Goal: Transaction & Acquisition: Book appointment/travel/reservation

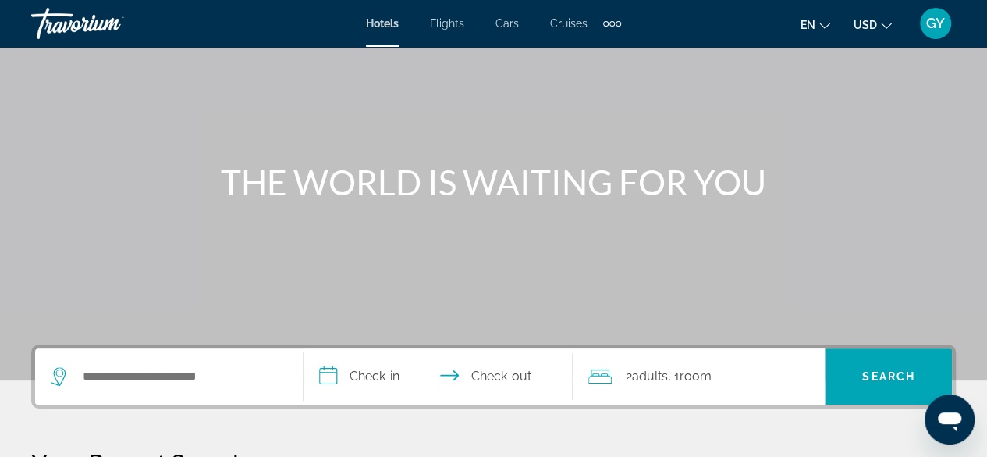
scroll to position [112, 0]
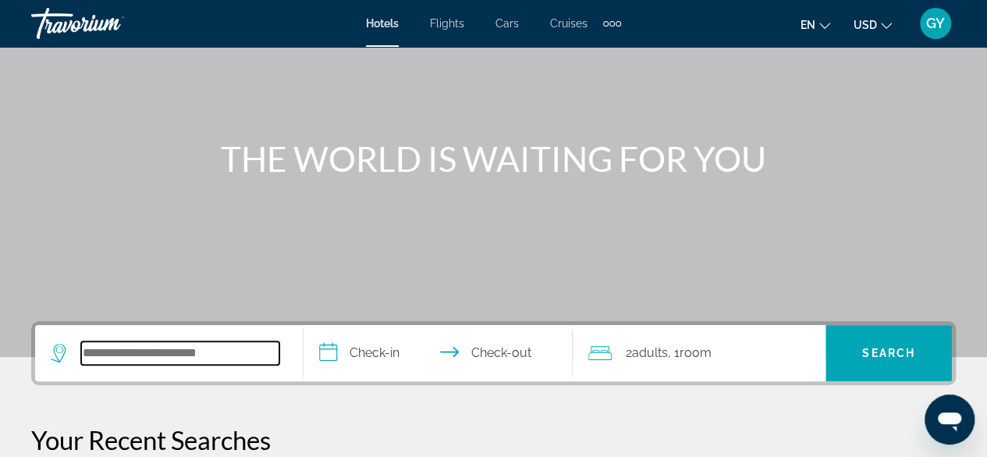
click at [222, 348] on input "Search widget" at bounding box center [180, 352] width 198 height 23
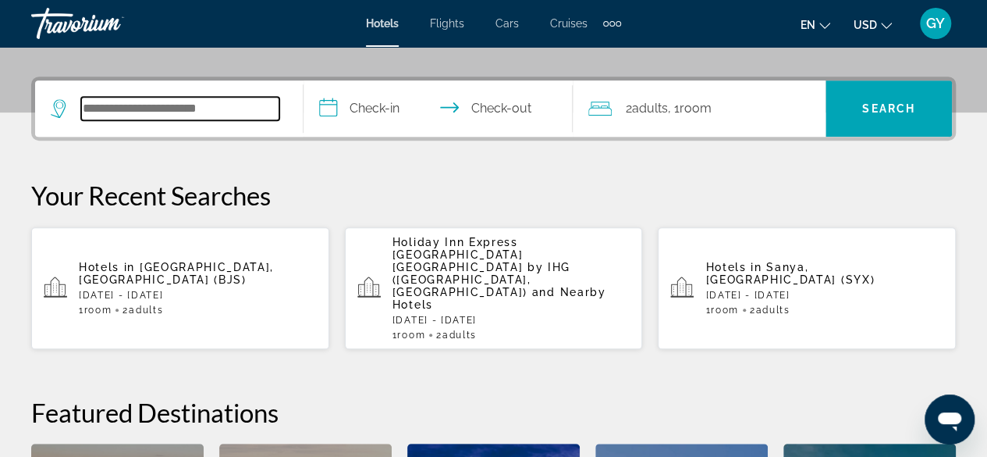
scroll to position [381, 0]
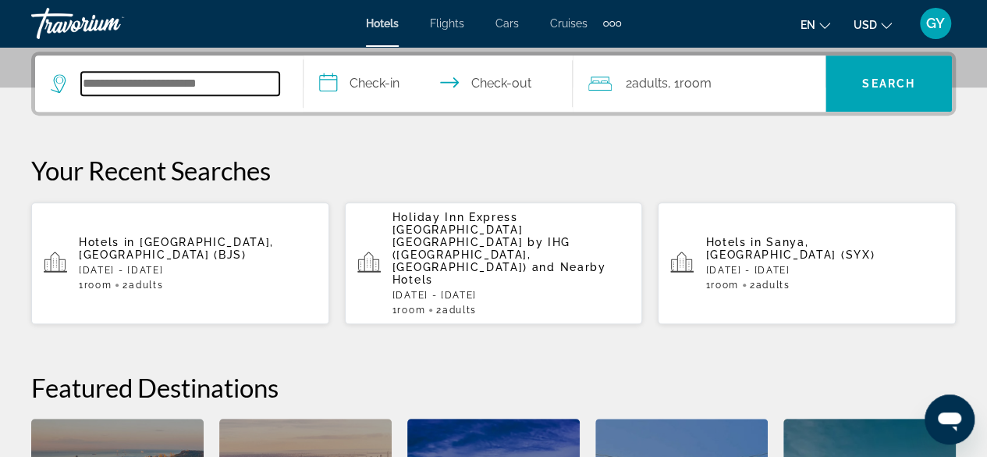
paste input "**********"
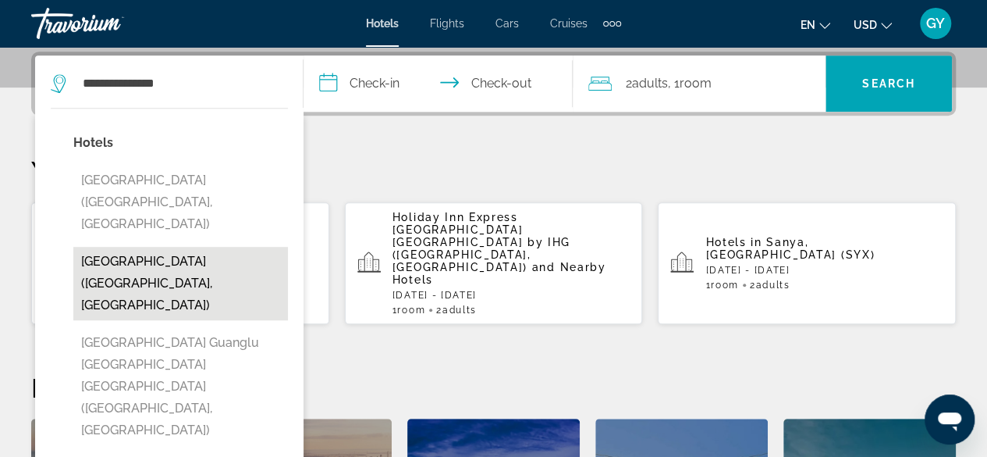
click at [156, 247] on button "[GEOGRAPHIC_DATA] ([GEOGRAPHIC_DATA], [GEOGRAPHIC_DATA])" at bounding box center [180, 283] width 215 height 73
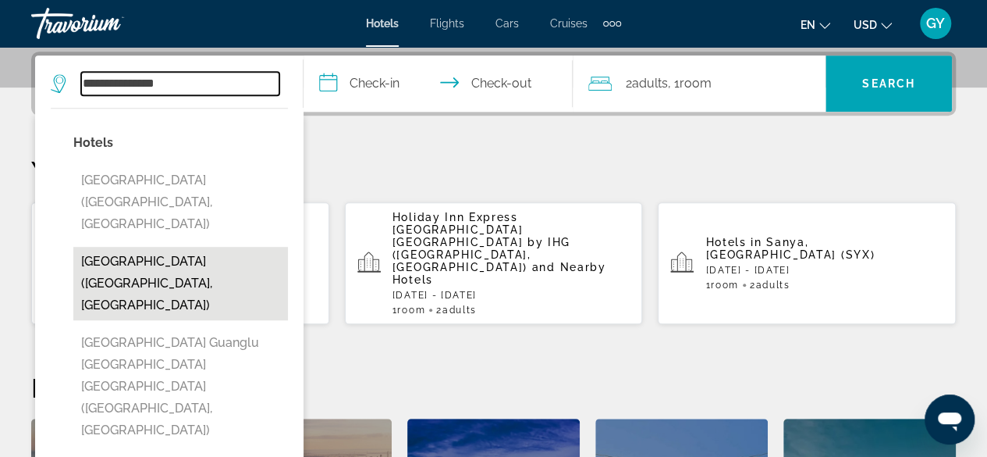
type input "**********"
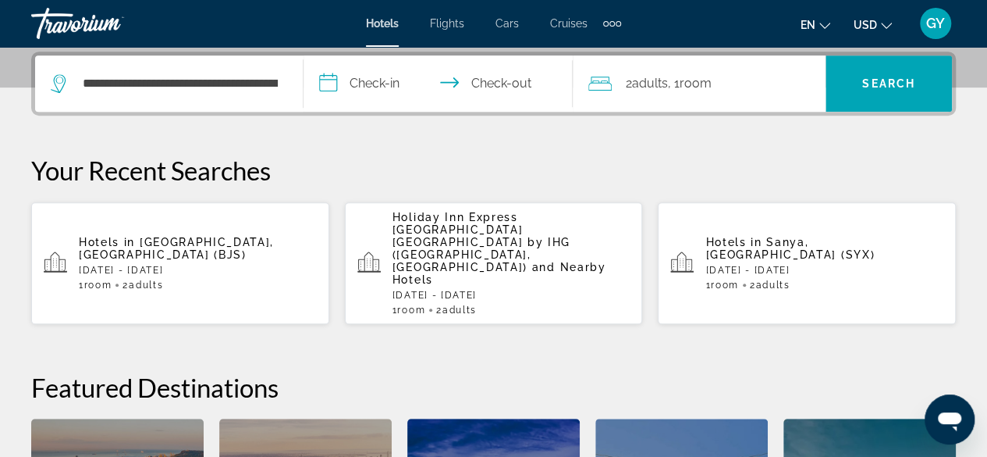
click at [362, 82] on input "**********" at bounding box center [441, 85] width 275 height 61
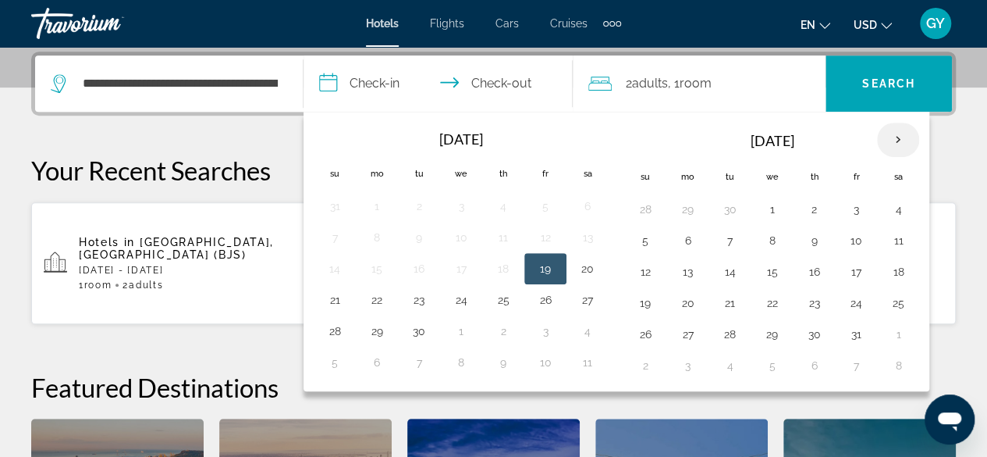
click at [889, 131] on th "Next month" at bounding box center [898, 140] width 42 height 34
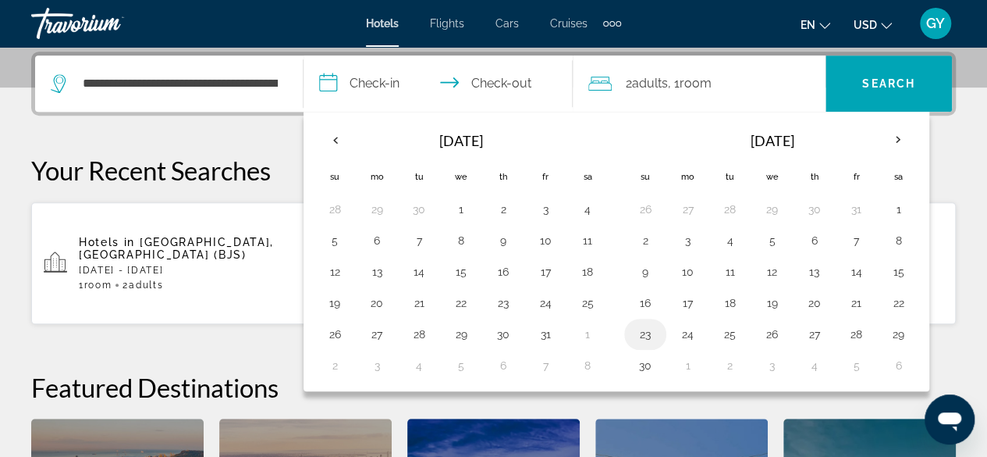
click at [645, 326] on button "23" at bounding box center [645, 334] width 25 height 22
click at [683, 327] on button "24" at bounding box center [687, 334] width 25 height 22
type input "**********"
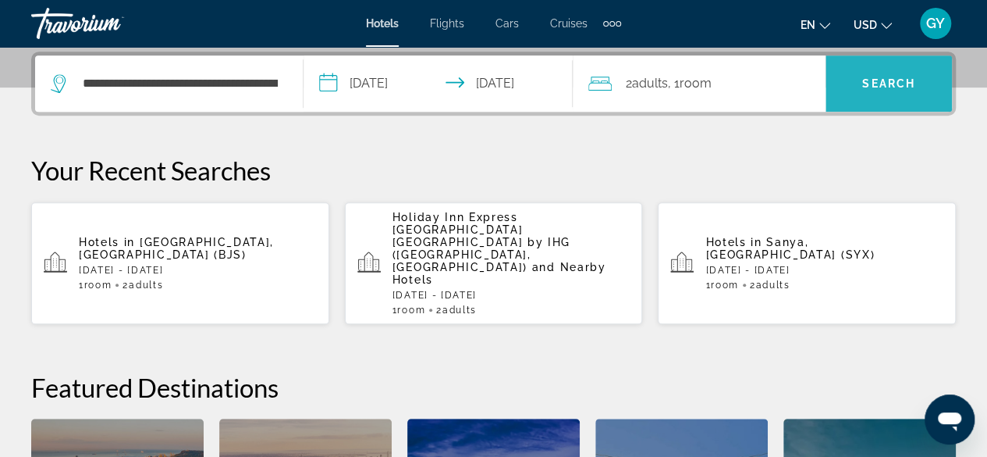
click at [871, 82] on span "Search" at bounding box center [888, 83] width 53 height 12
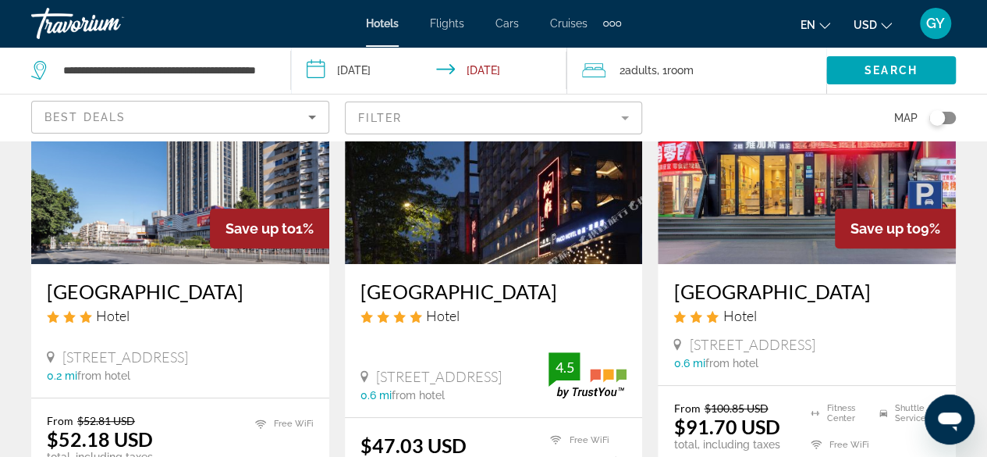
scroll to position [198, 0]
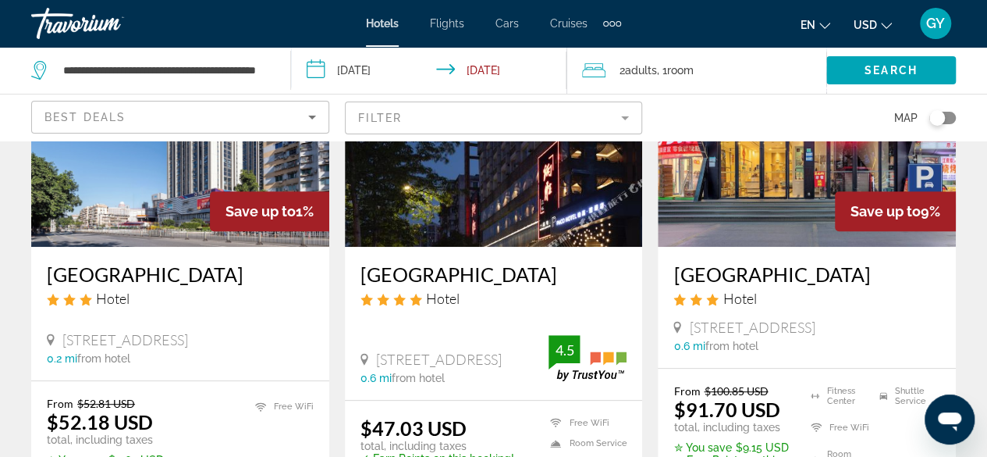
click at [640, 121] on mat-form-field "Filter" at bounding box center [494, 117] width 298 height 33
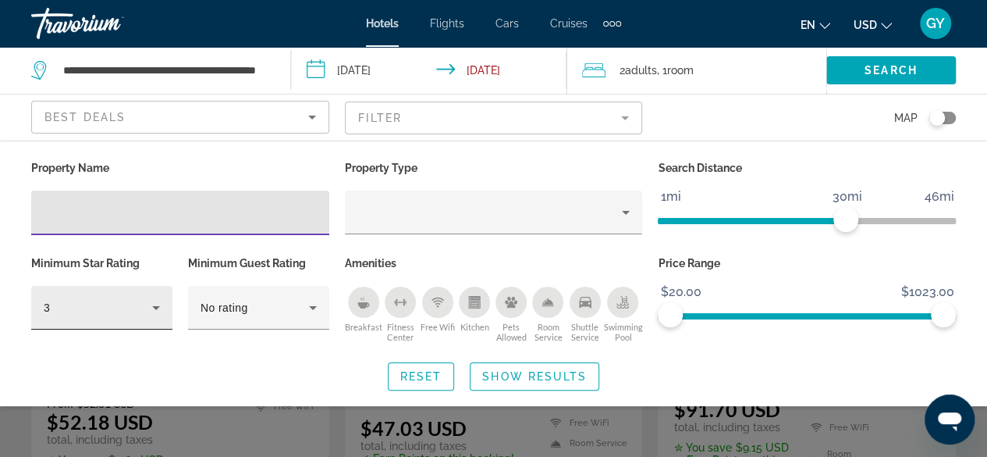
click at [158, 301] on icon "Hotel Filters" at bounding box center [156, 307] width 19 height 19
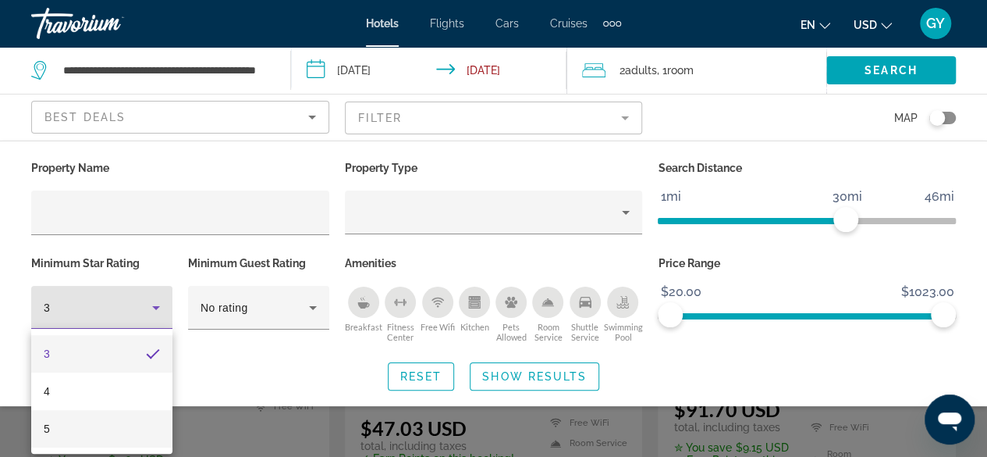
click at [137, 414] on mat-option "5" at bounding box center [101, 428] width 141 height 37
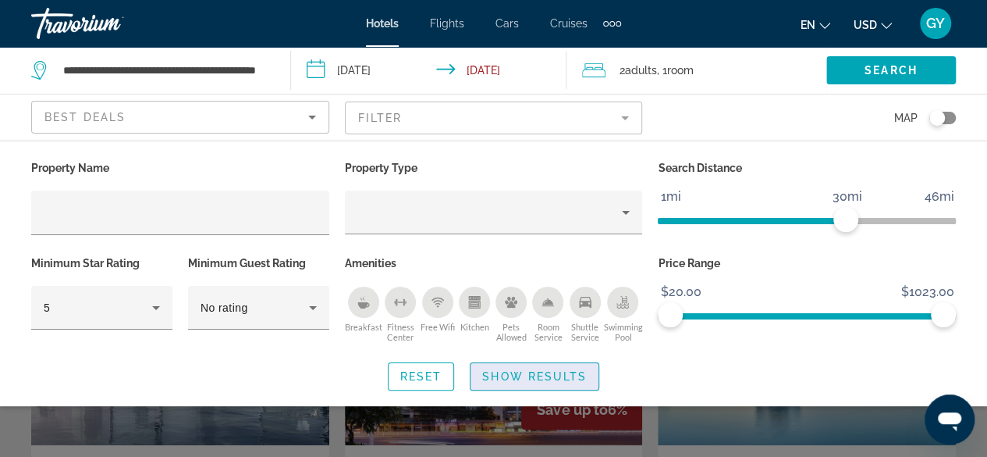
click at [533, 380] on span "Show Results" at bounding box center [534, 376] width 105 height 12
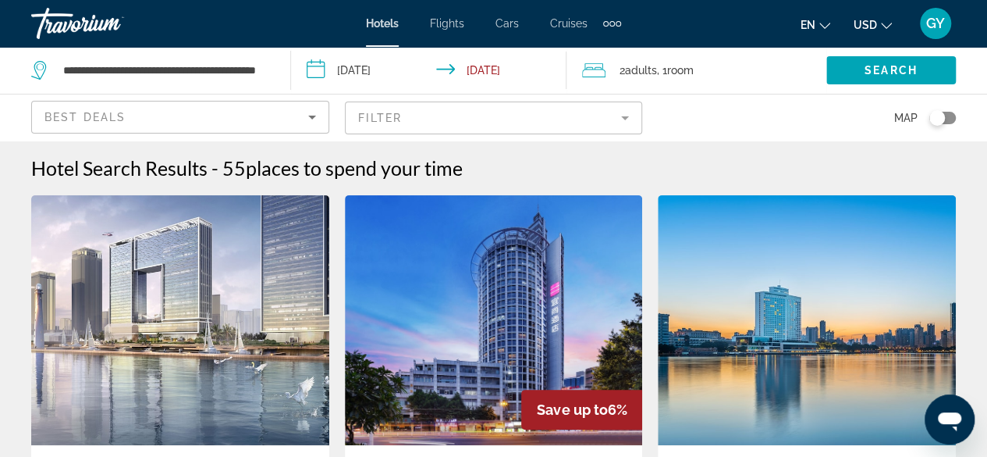
click at [309, 113] on icon "Sort by" at bounding box center [312, 117] width 19 height 19
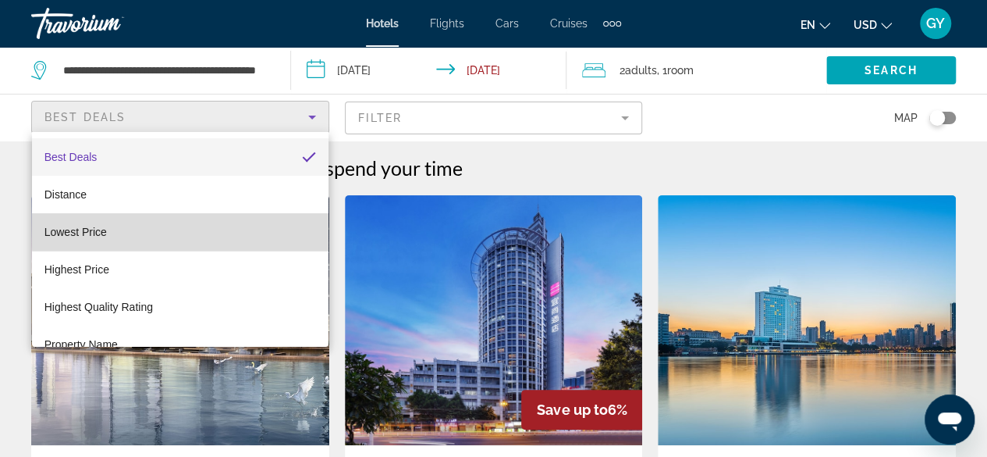
click at [249, 231] on mat-option "Lowest Price" at bounding box center [180, 231] width 297 height 37
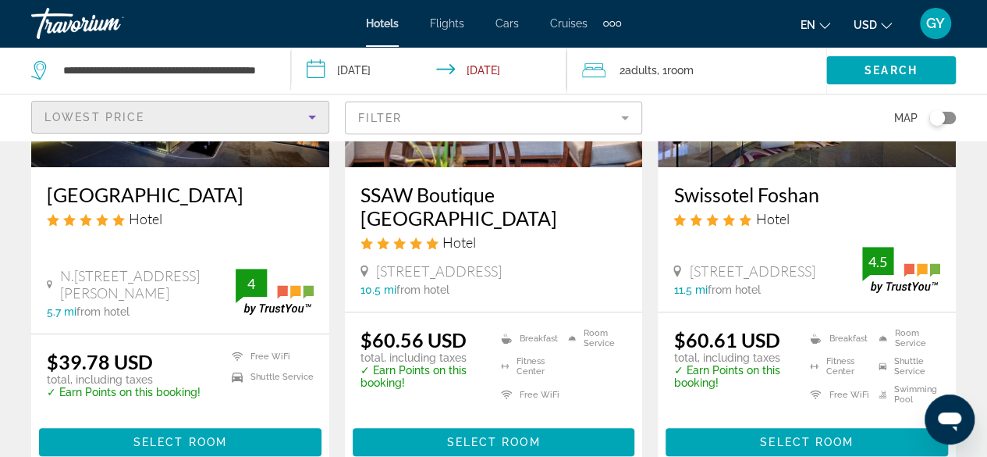
scroll to position [293, 0]
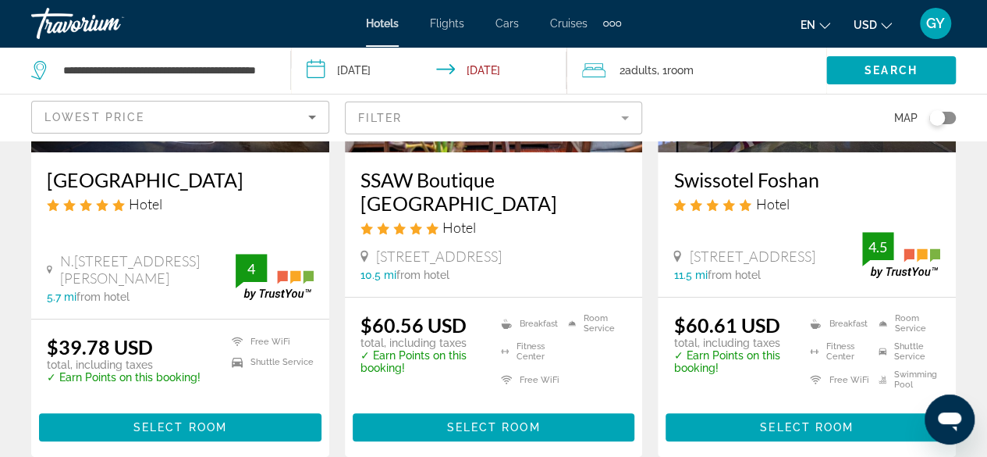
drag, startPoint x: 355, startPoint y: 174, endPoint x: 489, endPoint y: 209, distance: 138.8
click at [489, 209] on div "SSAW Boutique [GEOGRAPHIC_DATA] Hotel [STREET_ADDRESS] 10.5 mi from hotel" at bounding box center [494, 224] width 298 height 144
copy h3 "SSAW Boutique [GEOGRAPHIC_DATA]"
click at [180, 176] on h3 "[GEOGRAPHIC_DATA]" at bounding box center [180, 179] width 267 height 23
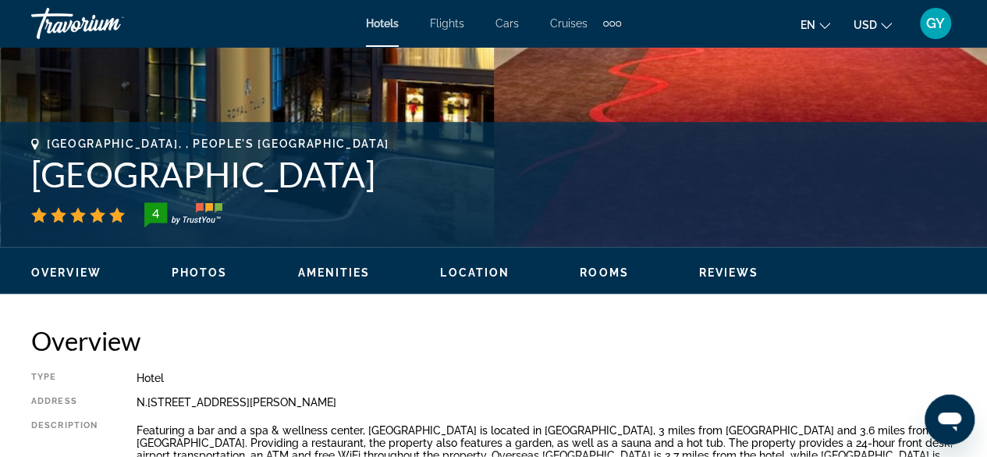
scroll to position [533, 0]
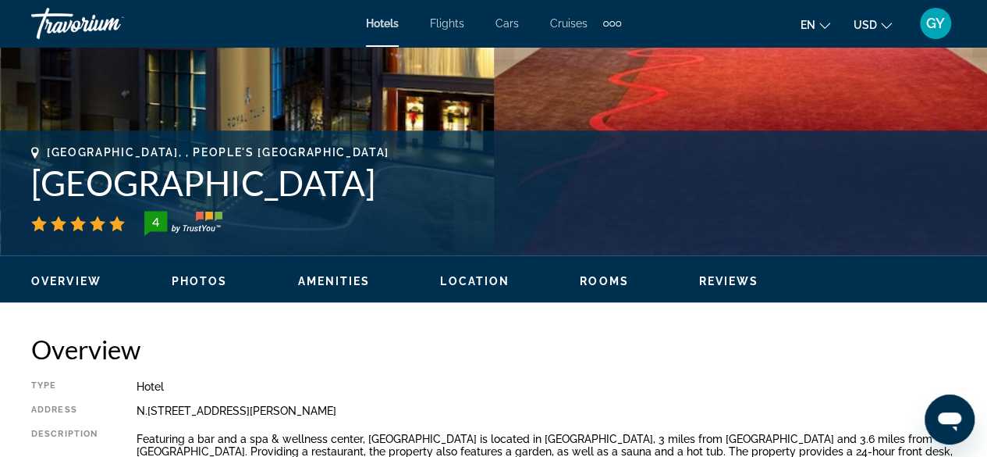
drag, startPoint x: 390, startPoint y: 187, endPoint x: 1, endPoint y: 190, distance: 389.5
click at [1, 190] on div "[GEOGRAPHIC_DATA], , People's [GEOGRAPHIC_DATA] [GEOGRAPHIC_DATA] 4 Address [ST…" at bounding box center [493, 193] width 987 height 94
copy h1 "[GEOGRAPHIC_DATA]"
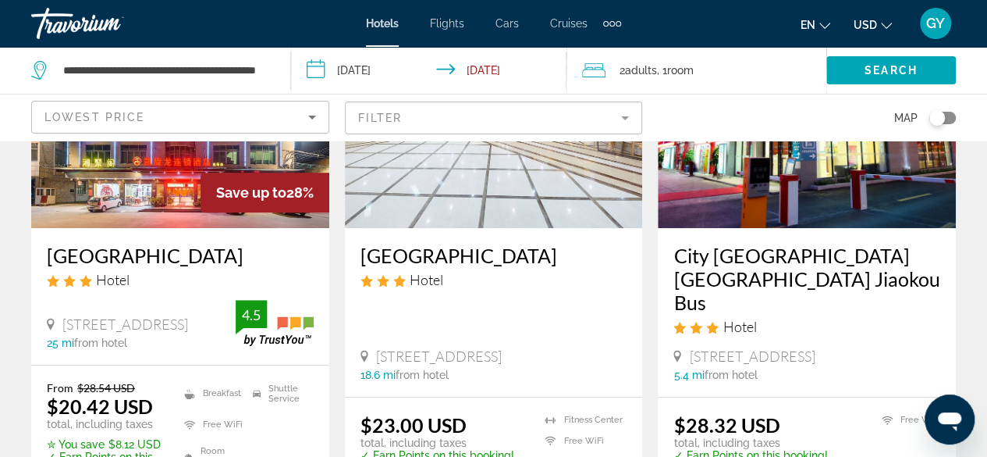
scroll to position [220, 0]
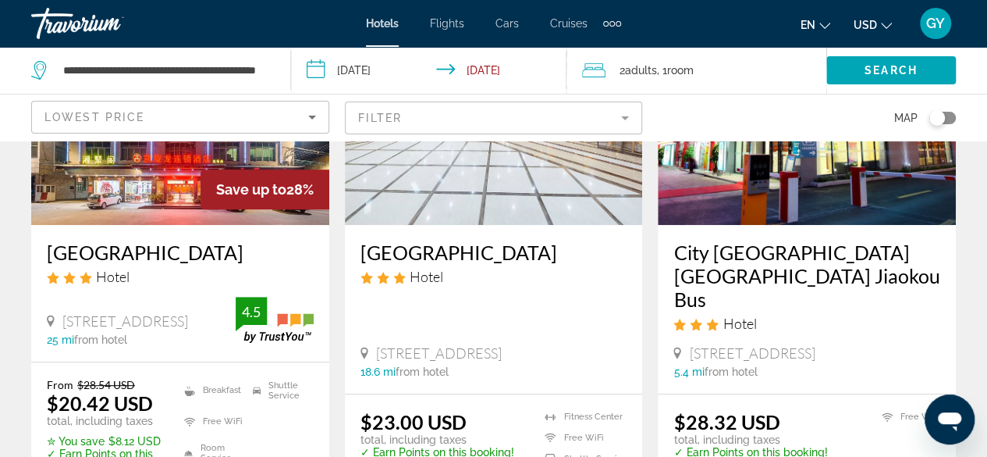
click at [421, 116] on mat-form-field "Filter" at bounding box center [494, 117] width 298 height 33
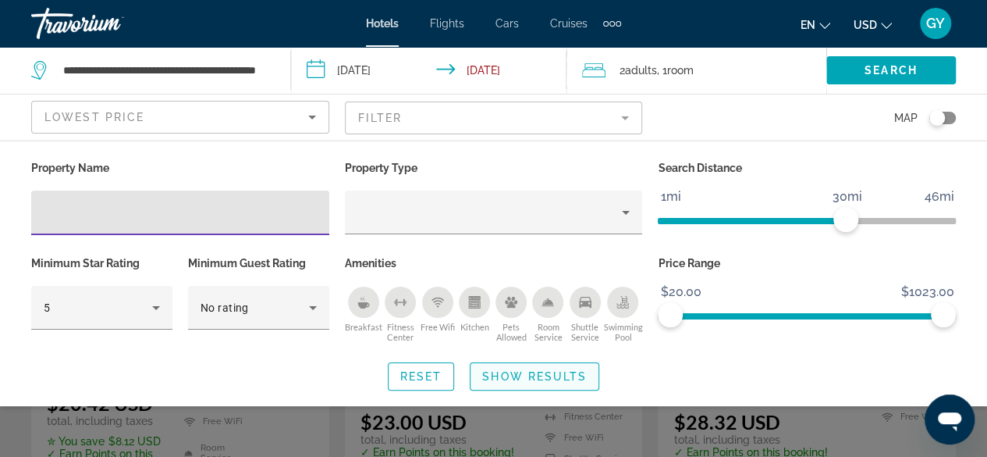
click at [546, 375] on span "Show Results" at bounding box center [534, 376] width 105 height 12
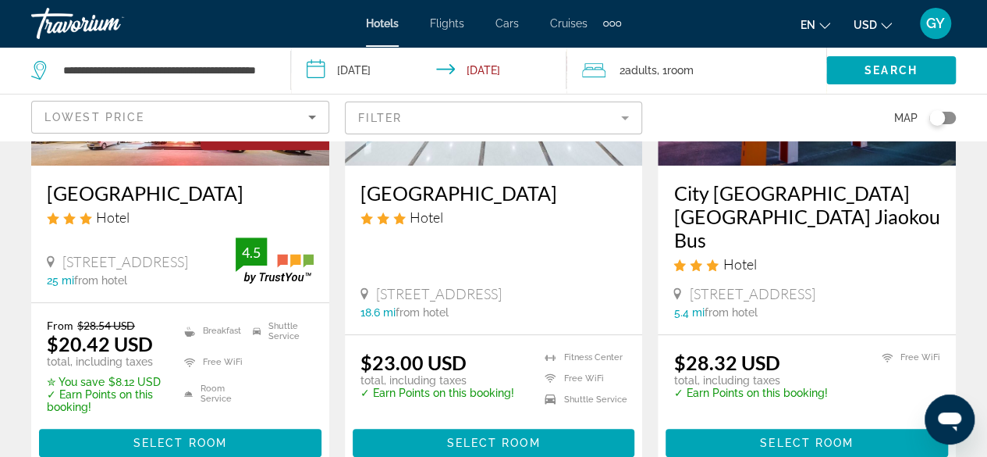
scroll to position [283, 0]
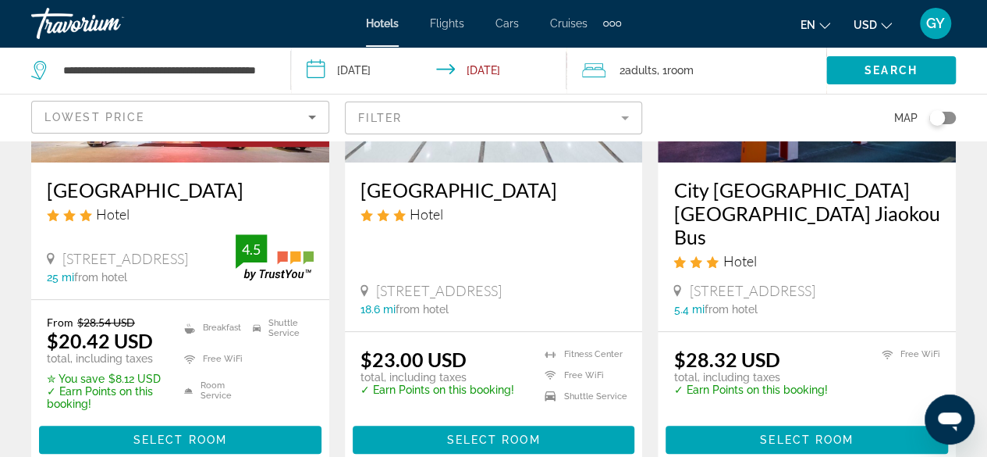
click at [478, 116] on mat-form-field "Filter" at bounding box center [494, 117] width 298 height 33
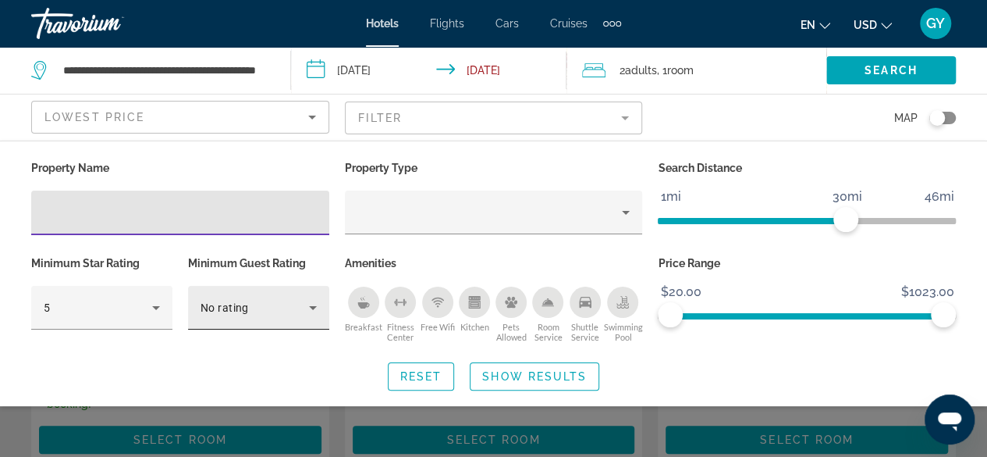
click at [279, 308] on div "No rating" at bounding box center [255, 307] width 108 height 19
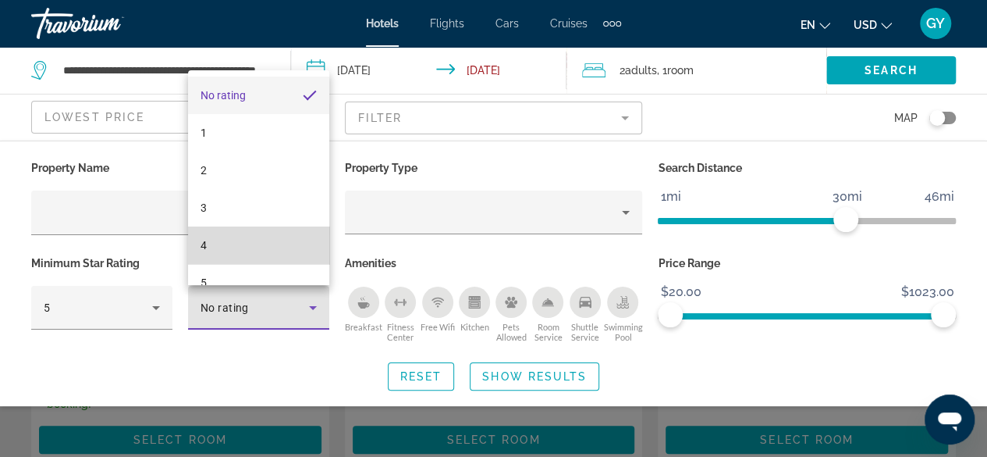
click at [275, 252] on mat-option "4" at bounding box center [258, 244] width 141 height 37
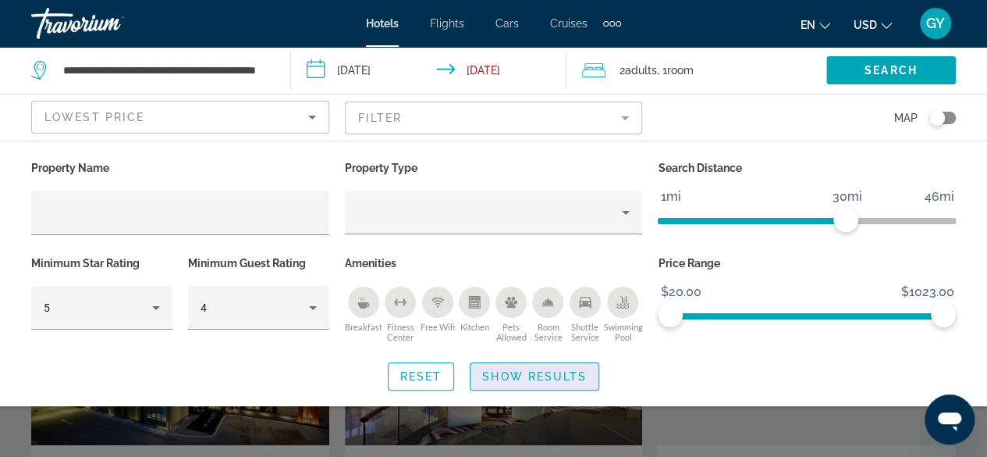
click at [563, 368] on span "Search widget" at bounding box center [535, 375] width 128 height 37
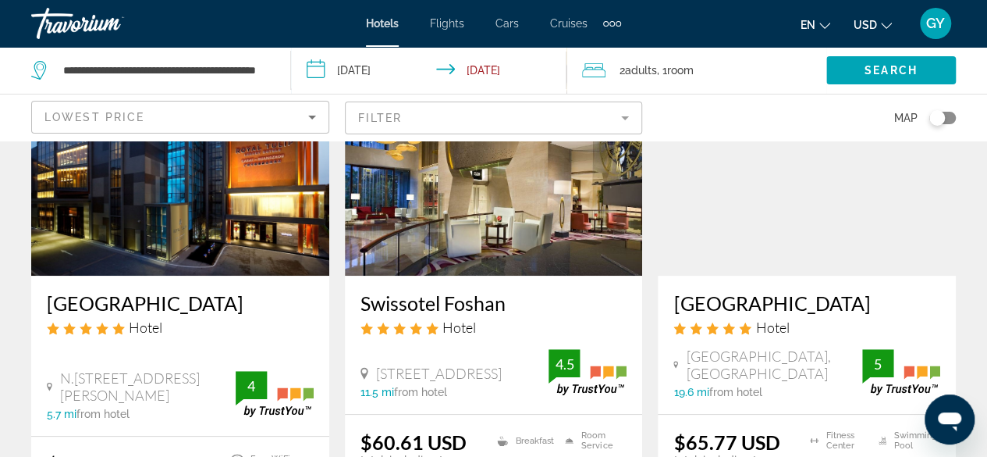
scroll to position [148, 0]
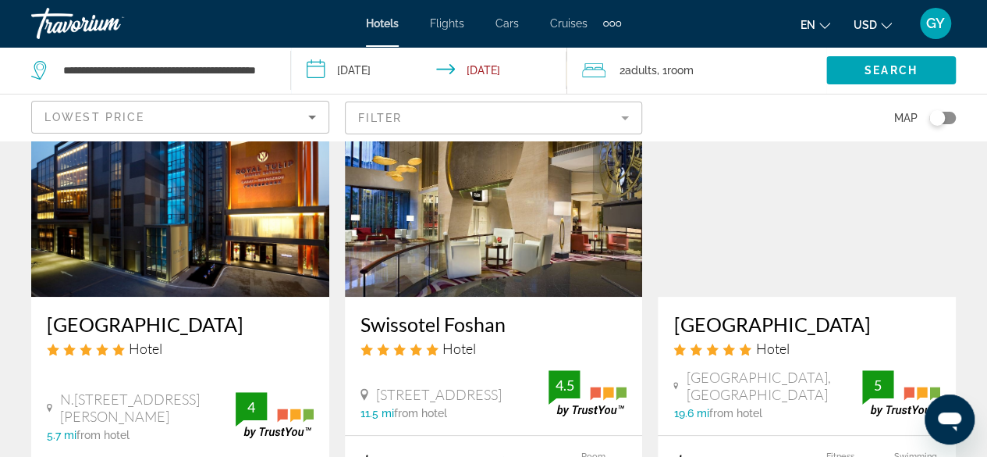
click at [478, 319] on h3 "Swissotel Foshan" at bounding box center [494, 323] width 267 height 23
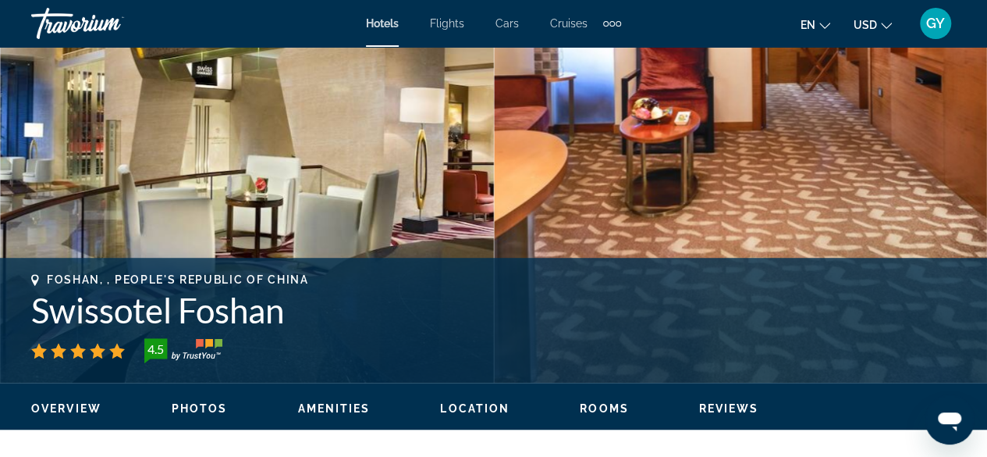
scroll to position [477, 0]
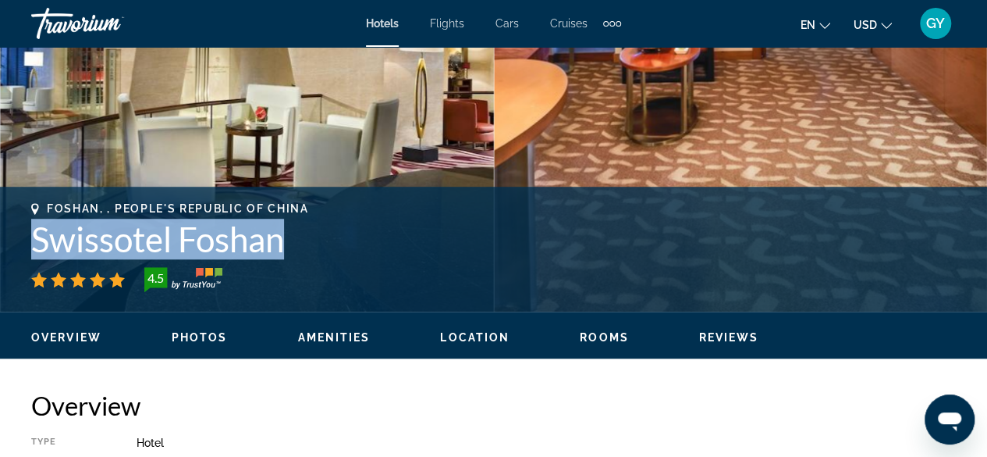
drag, startPoint x: 297, startPoint y: 246, endPoint x: 0, endPoint y: 240, distance: 296.7
click at [0, 240] on div "Foshan, , People's Republic of China Swissotel Foshan 4.5 Address [STREET_ADDRE…" at bounding box center [493, 249] width 987 height 94
copy h1 "Swissotel Foshan"
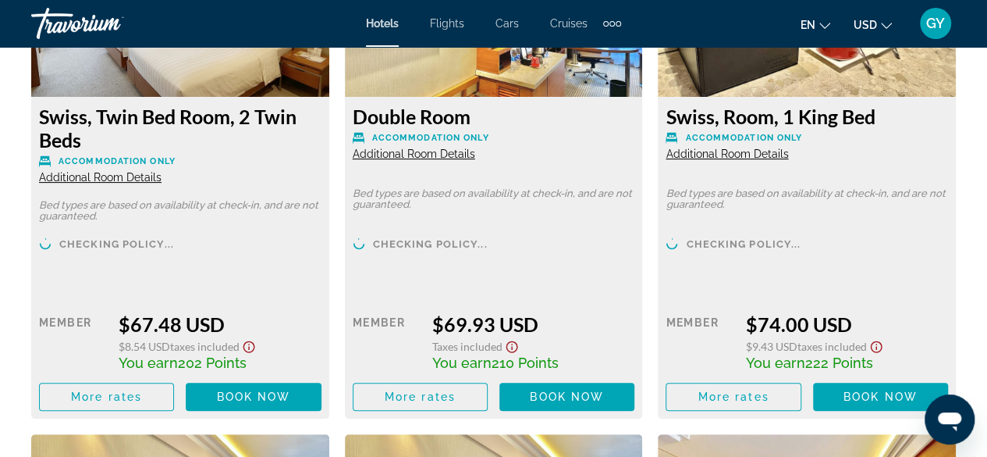
scroll to position [3107, 0]
